Goal: Task Accomplishment & Management: Manage account settings

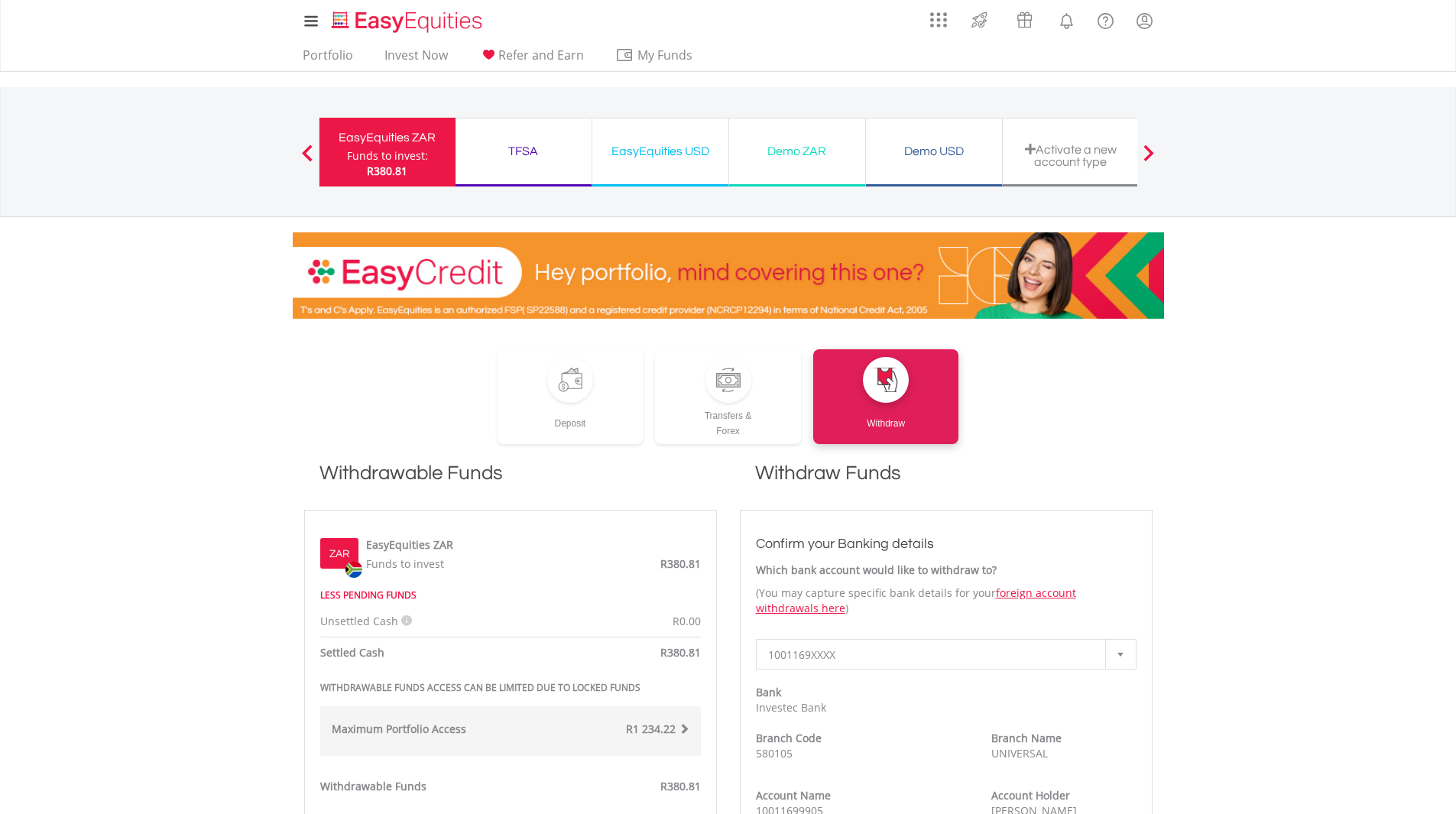
click at [533, 151] on div "TFSA" at bounding box center [523, 151] width 117 height 21
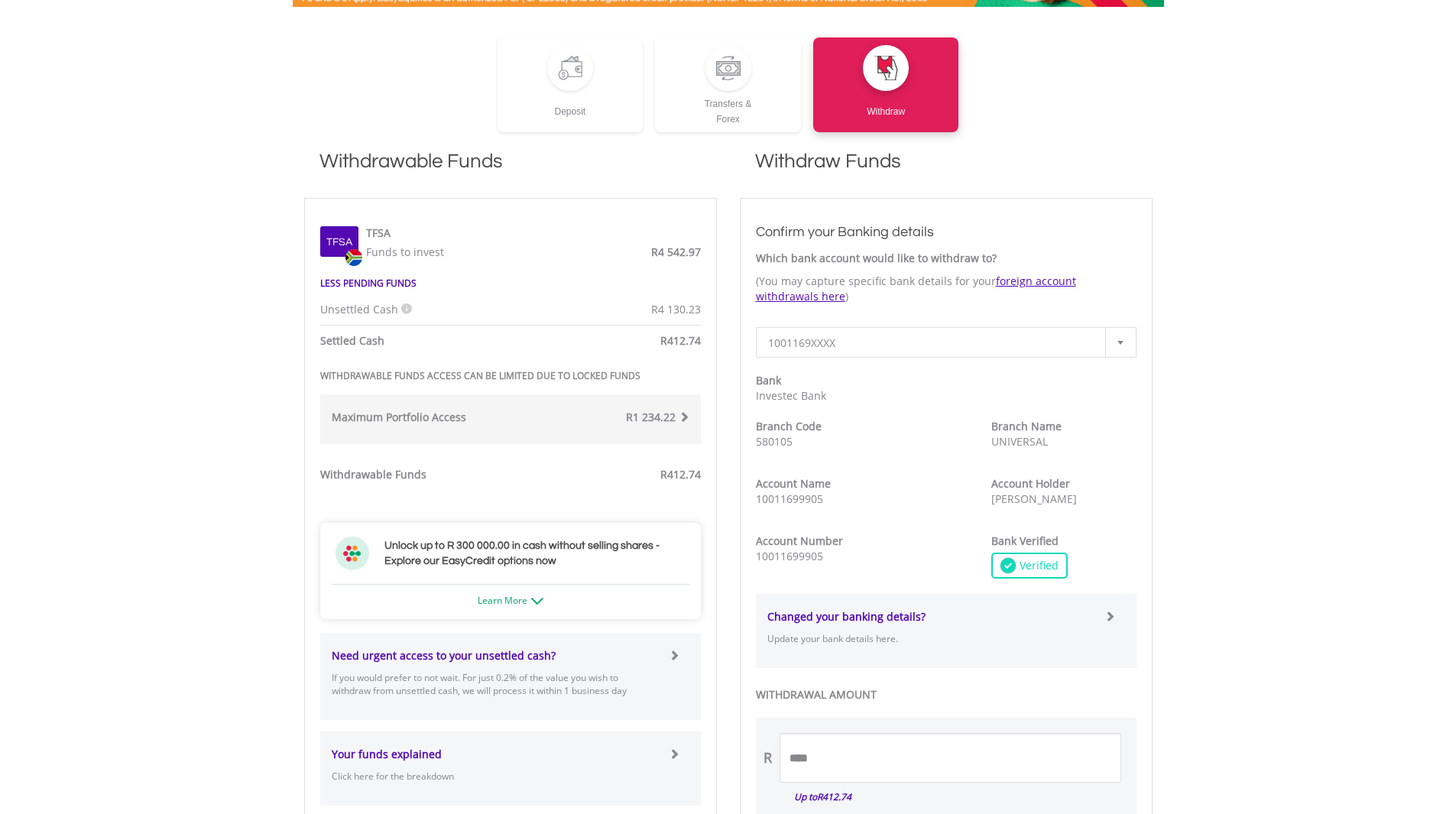
scroll to position [306, 0]
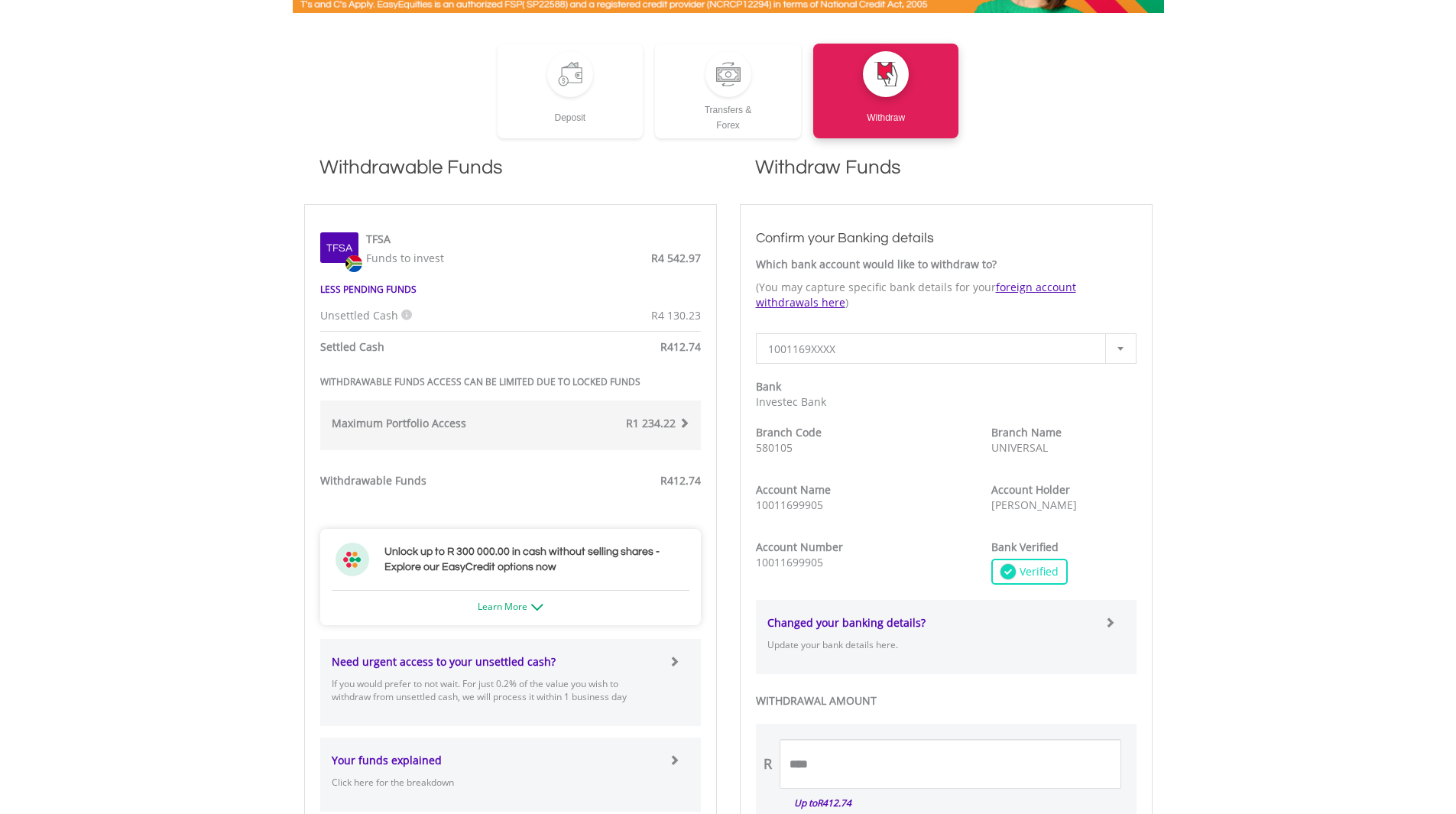
click at [678, 258] on span "R4 542.97" at bounding box center [676, 258] width 50 height 15
click at [511, 228] on div "TFSA Funds to invest R4 542.97" at bounding box center [529, 246] width 342 height 38
click at [396, 270] on div "Tfsa TFSA Funds to invest R4 542.97" at bounding box center [511, 246] width 403 height 53
click at [374, 270] on div "Tfsa TFSA Funds to invest R4 542.97" at bounding box center [511, 246] width 403 height 53
click at [379, 283] on strong "LESS PENDING FUNDS" at bounding box center [368, 289] width 96 height 13
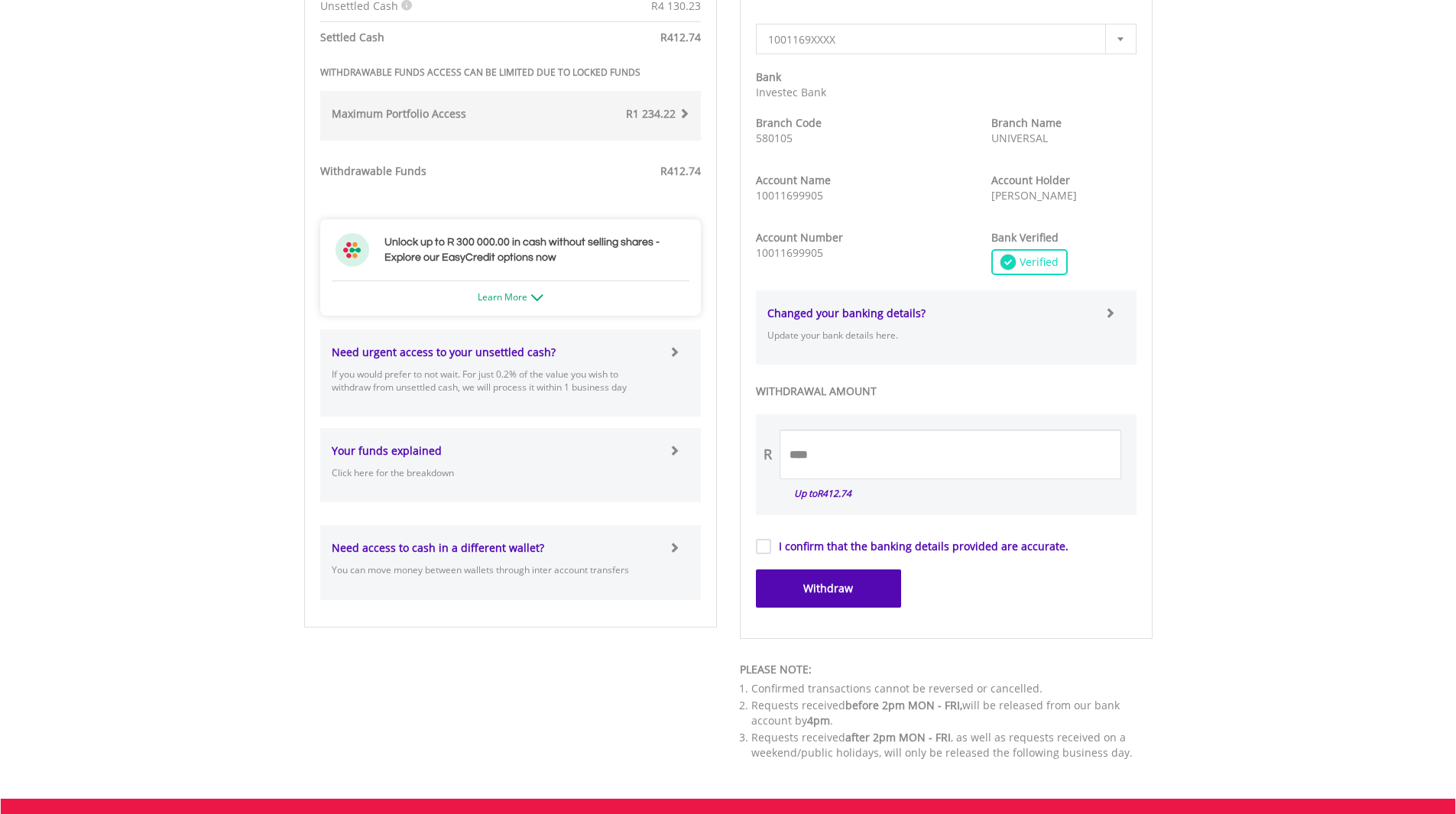
scroll to position [688, 0]
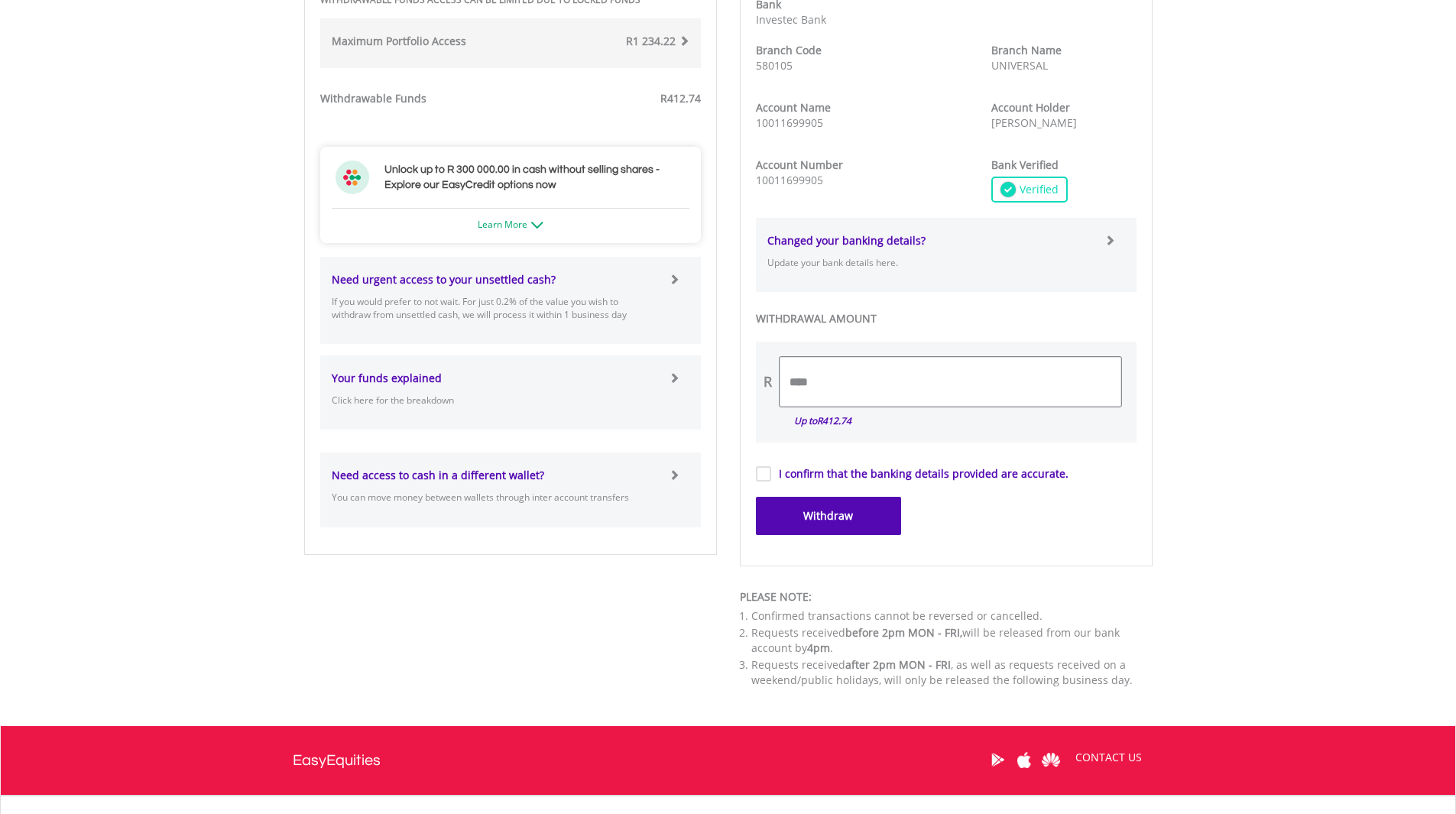
click at [823, 393] on input "****" at bounding box center [950, 382] width 342 height 50
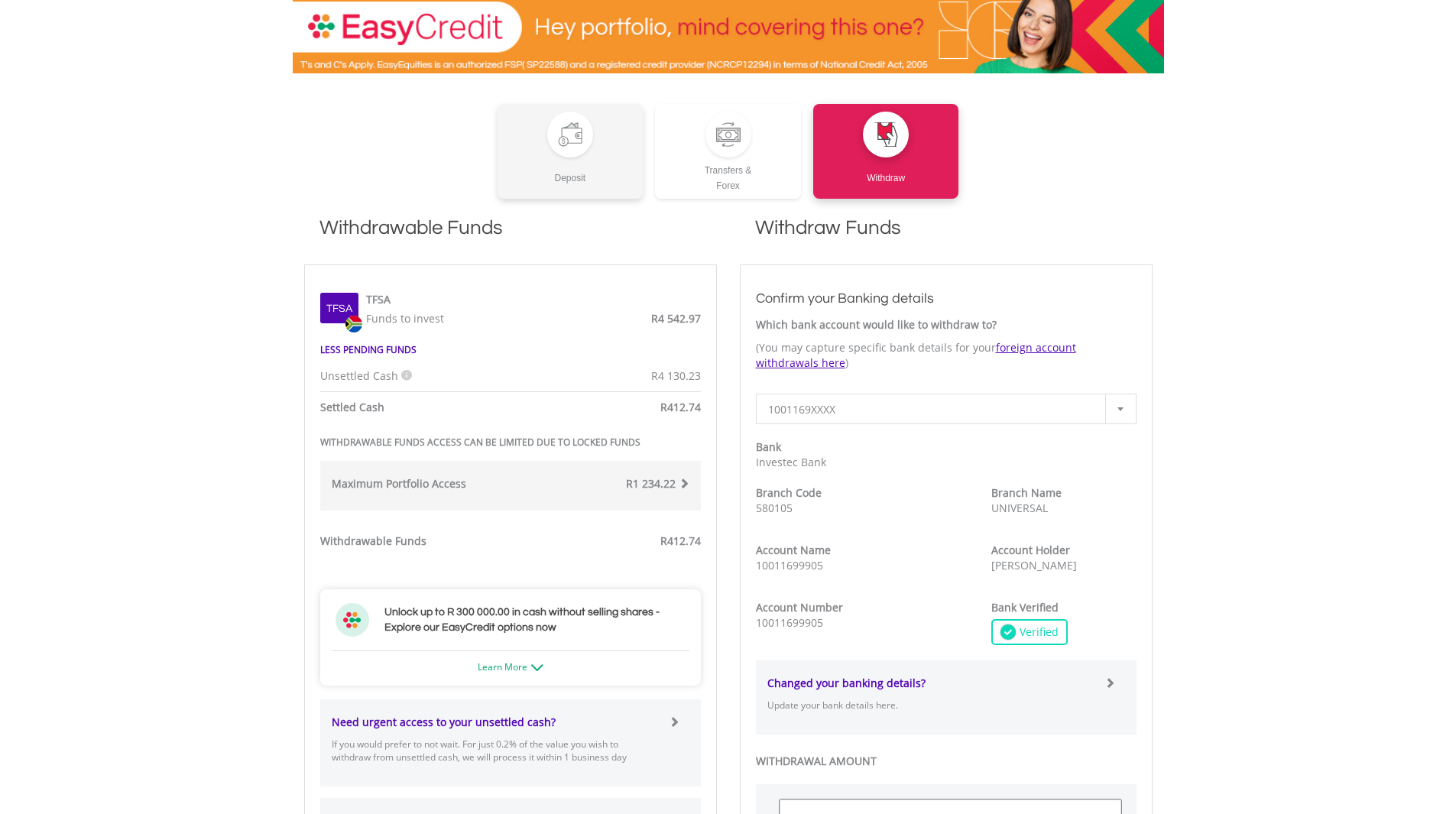
scroll to position [306, 0]
